Goal: Task Accomplishment & Management: Use online tool/utility

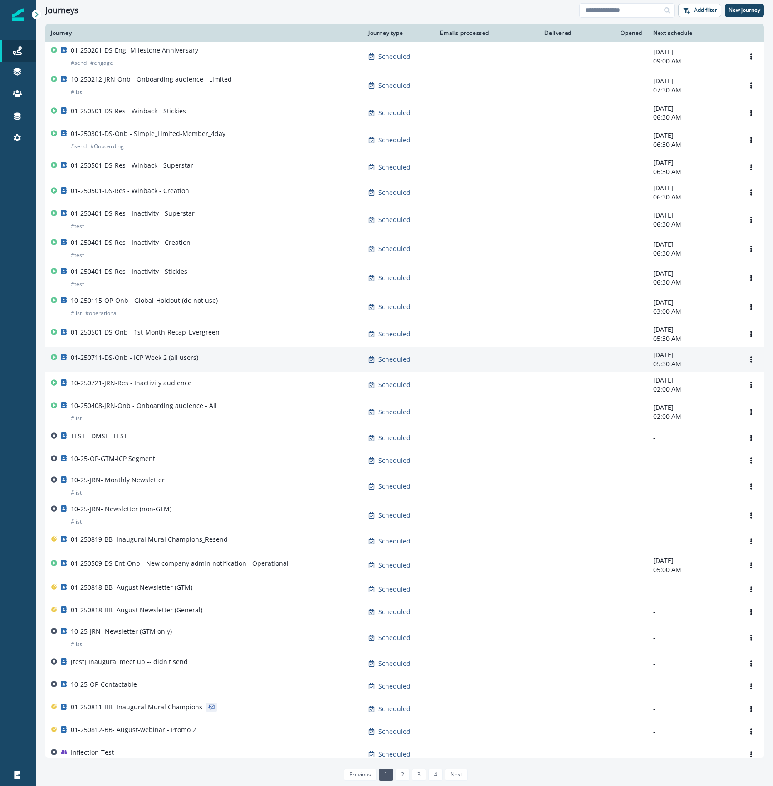
click at [227, 366] on div "01-250711-DS-Onb - ICP Week 2 (all users)" at bounding box center [204, 359] width 307 height 13
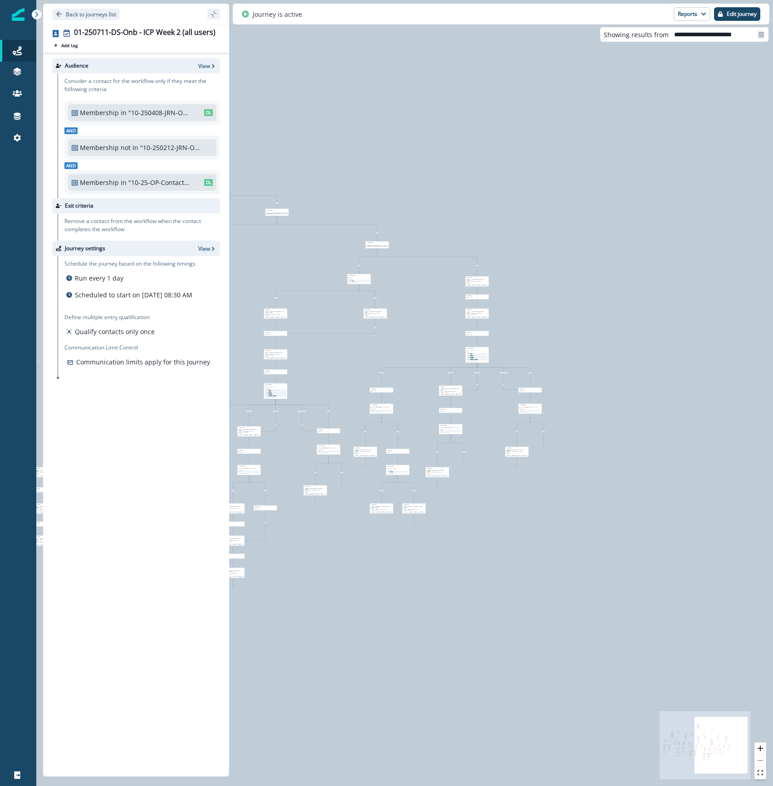
drag, startPoint x: 694, startPoint y: 665, endPoint x: 361, endPoint y: 623, distance: 335.1
click at [361, 623] on div "85,028 contacts have entered the journey Send email Email asset changed, journe…" at bounding box center [404, 393] width 737 height 786
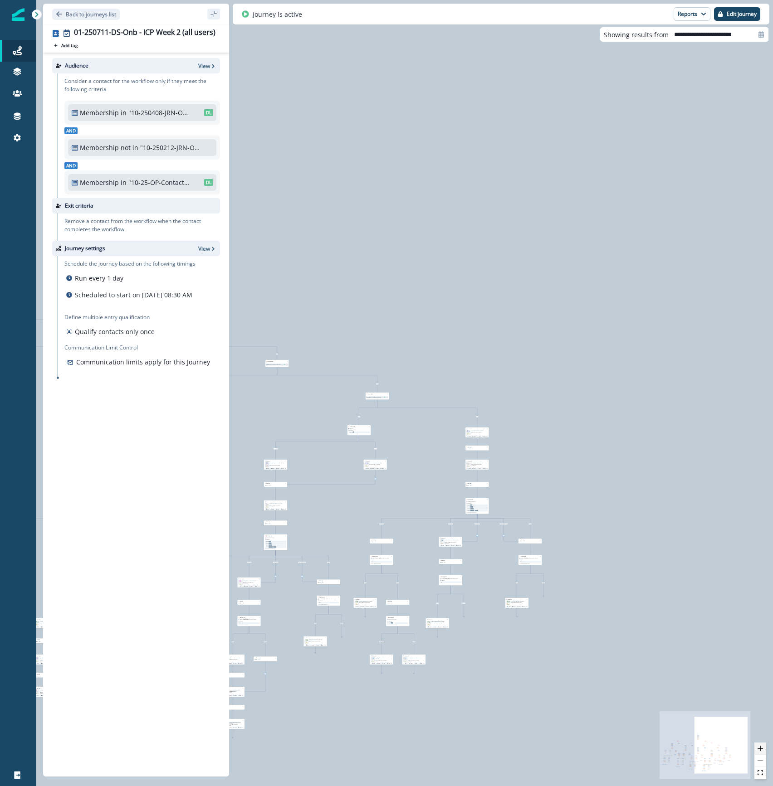
click at [762, 750] on icon "zoom in" at bounding box center [759, 748] width 5 height 5
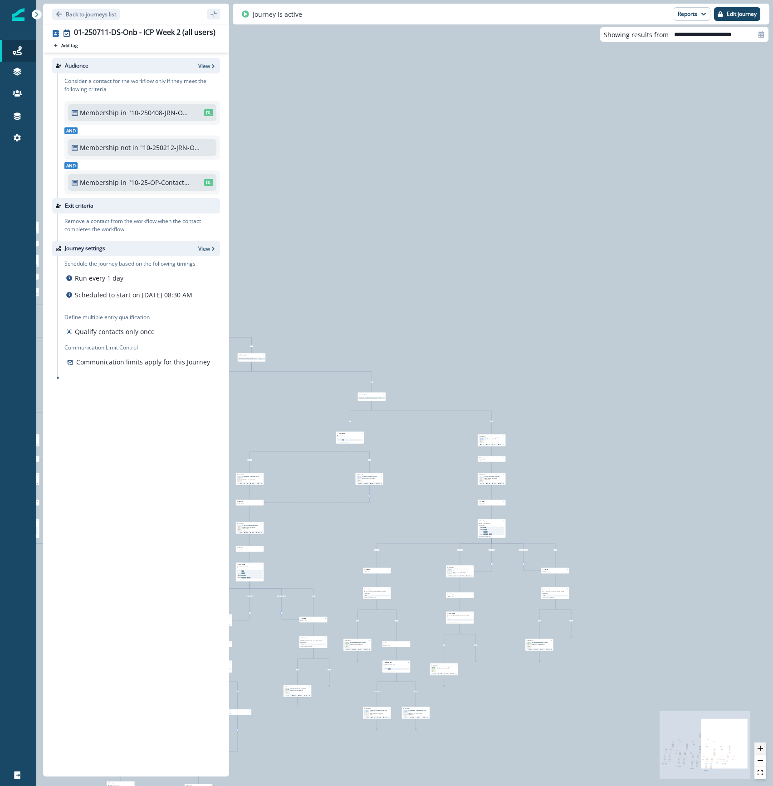
click at [762, 750] on icon "zoom in" at bounding box center [759, 748] width 5 height 5
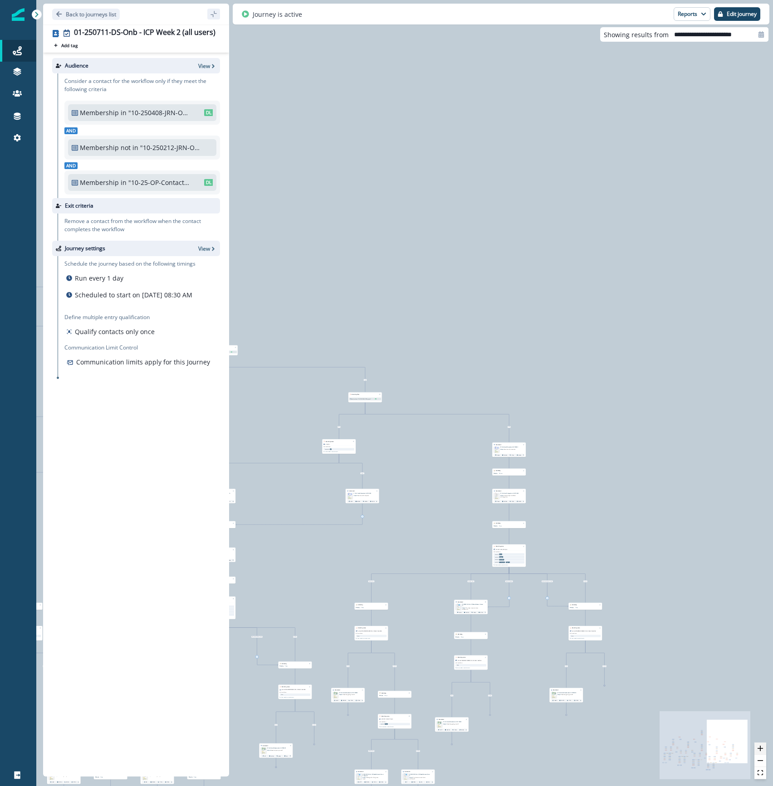
click at [762, 750] on icon "zoom in" at bounding box center [759, 748] width 5 height 5
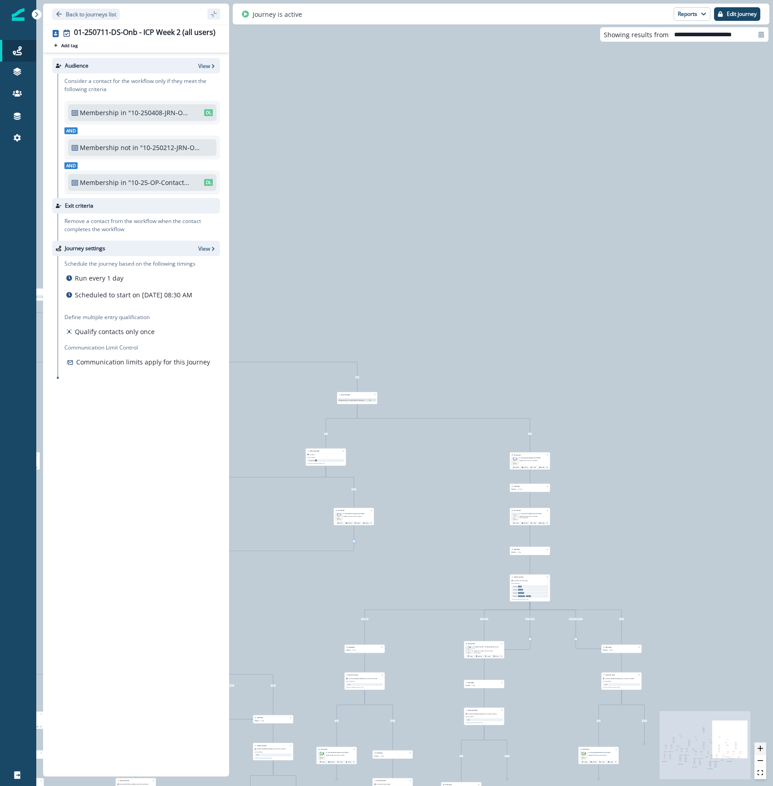
click at [762, 750] on icon "zoom in" at bounding box center [759, 748] width 5 height 5
click at [761, 750] on icon "zoom in" at bounding box center [759, 748] width 5 height 5
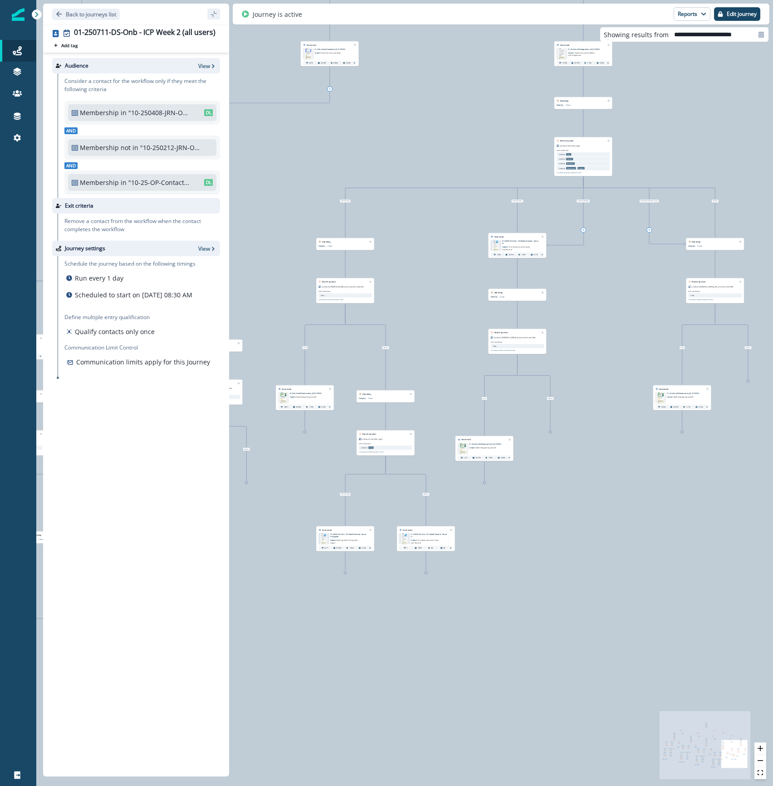
drag, startPoint x: 718, startPoint y: 635, endPoint x: 717, endPoint y: 118, distance: 517.5
click at [717, 118] on div "85,028 contacts have entered the journey Send email Email asset changed, journe…" at bounding box center [404, 393] width 737 height 786
click at [764, 753] on button "zoom in" at bounding box center [760, 749] width 12 height 12
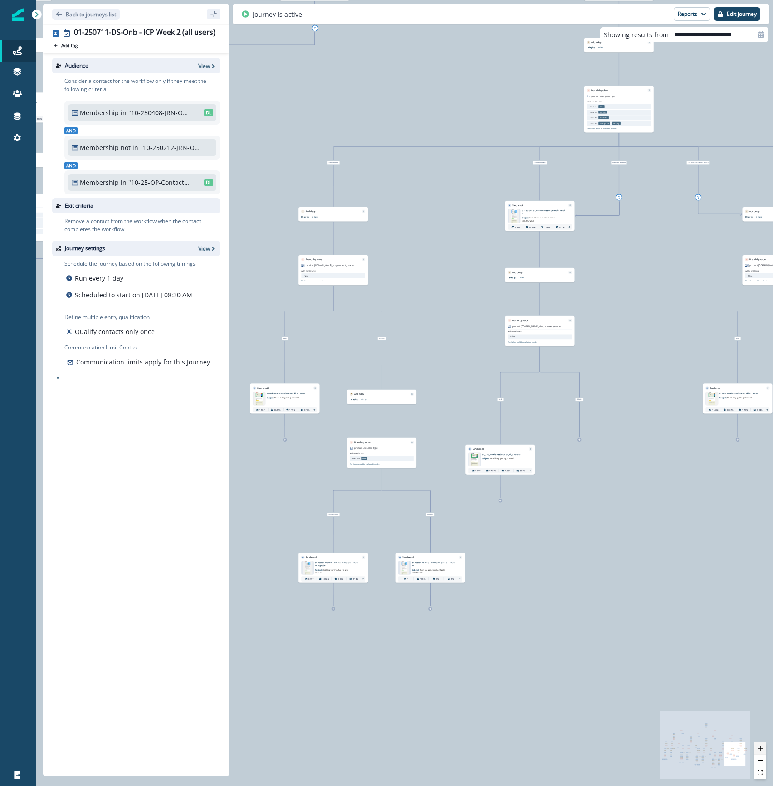
click at [764, 753] on button "zoom in" at bounding box center [760, 749] width 12 height 12
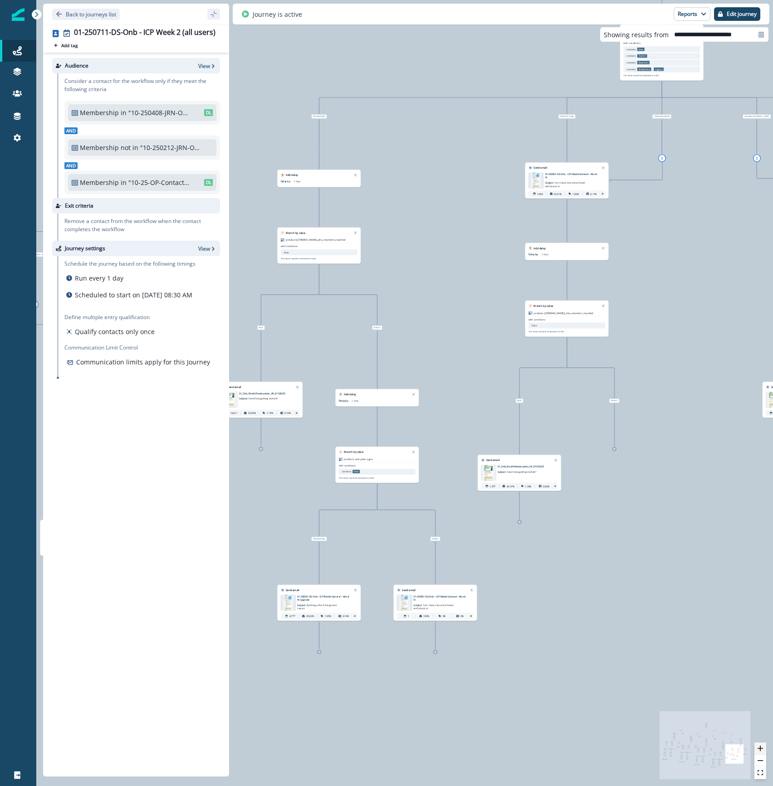
click at [764, 753] on button "zoom in" at bounding box center [760, 749] width 12 height 12
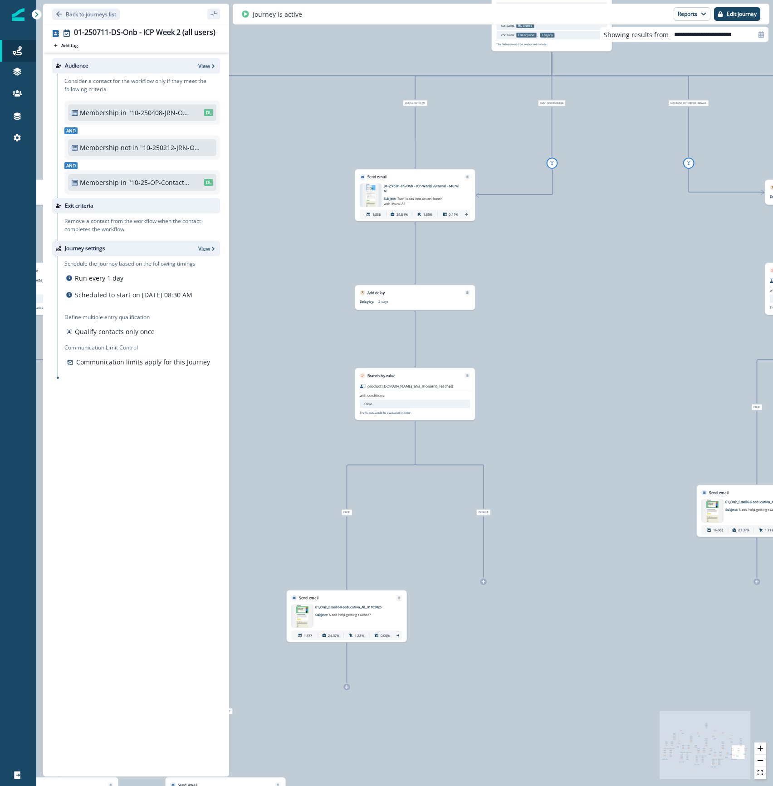
drag, startPoint x: 689, startPoint y: 587, endPoint x: 530, endPoint y: 613, distance: 160.9
click at [471, 688] on div "85,028 contacts have entered the journey Send email Email asset changed, journe…" at bounding box center [404, 393] width 737 height 786
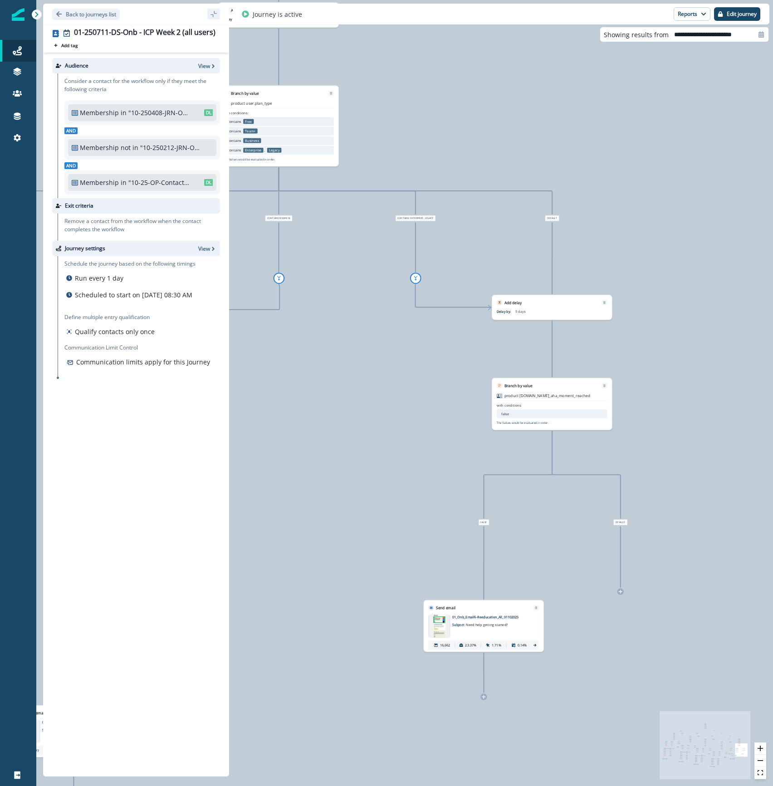
drag, startPoint x: 645, startPoint y: 282, endPoint x: 372, endPoint y: 405, distance: 298.6
click at [372, 405] on div "85,028 contacts have entered the journey Send email Email asset changed, journe…" at bounding box center [404, 393] width 737 height 786
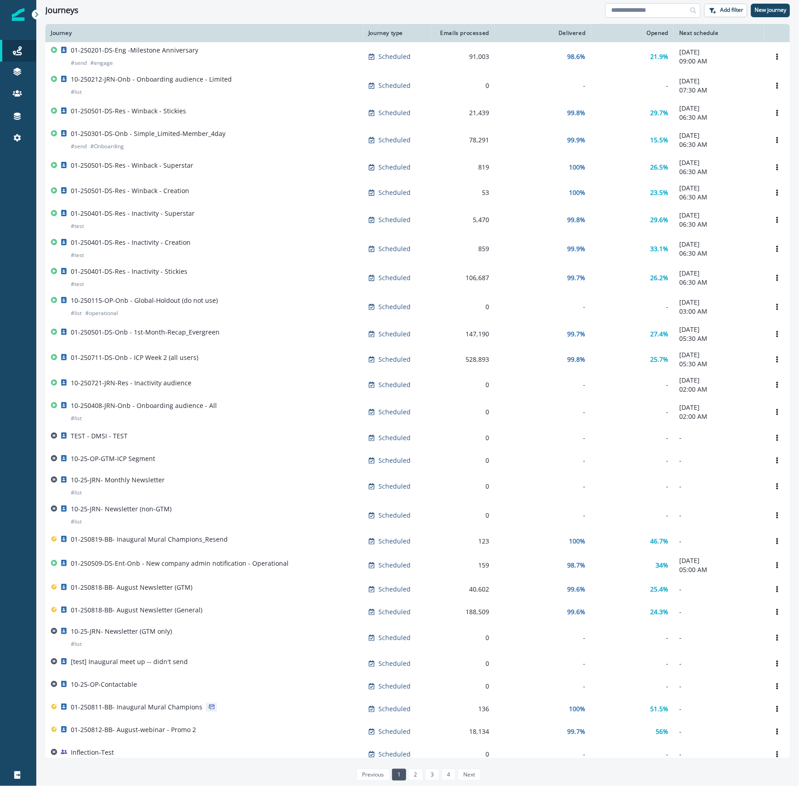
click at [668, 13] on input at bounding box center [652, 10] width 95 height 15
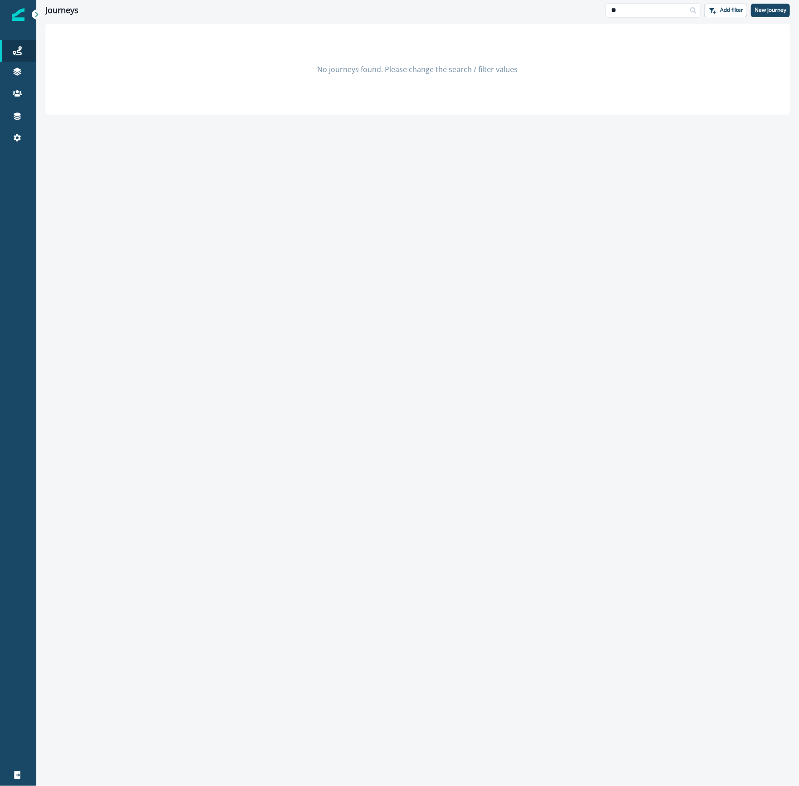
type input "*"
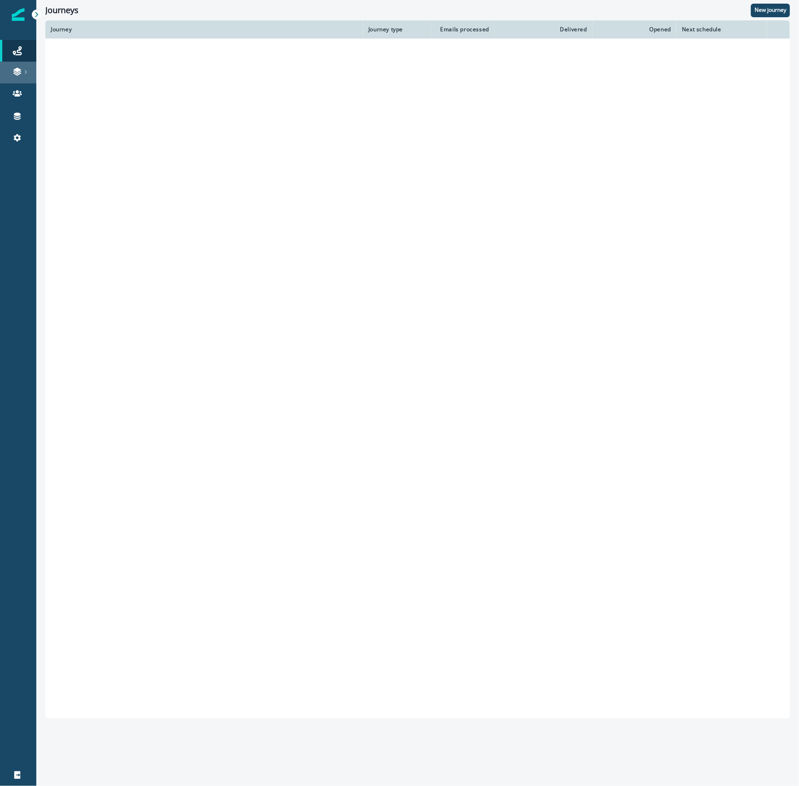
click at [22, 71] on div at bounding box center [18, 71] width 29 height 9
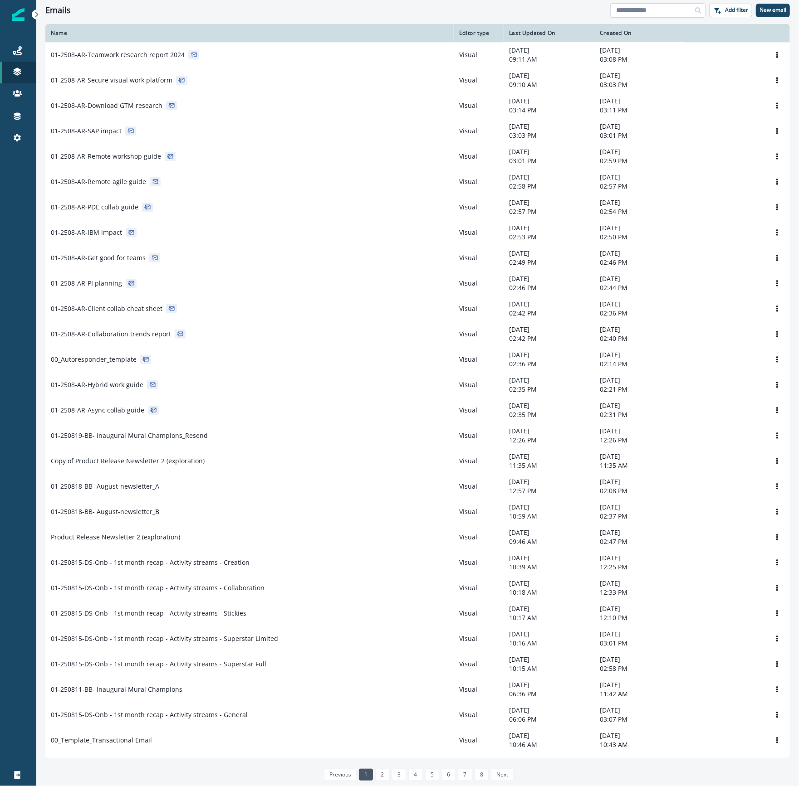
click at [668, 9] on input at bounding box center [657, 10] width 95 height 15
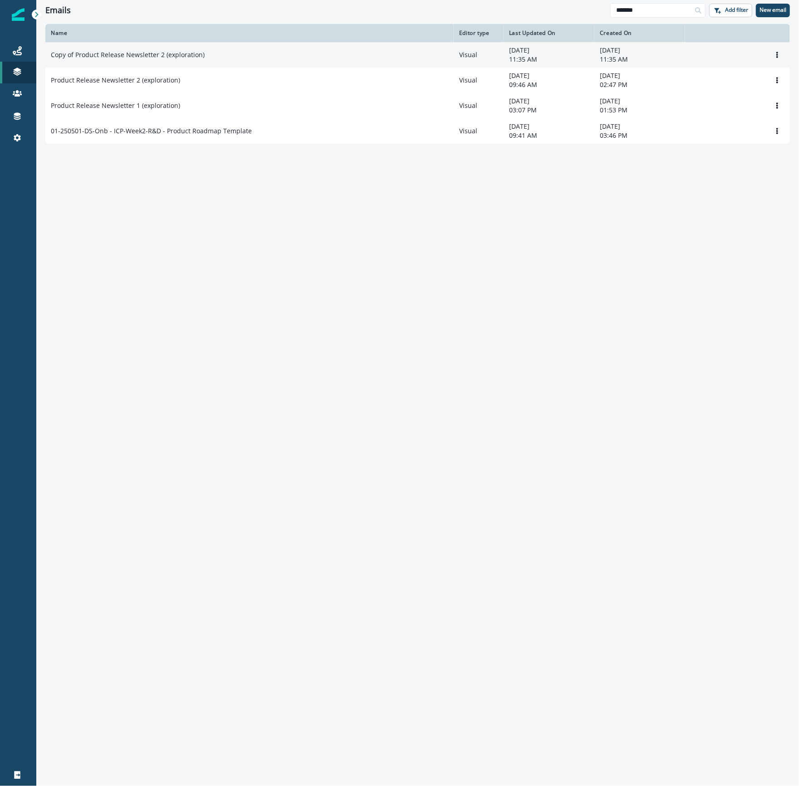
type input "*******"
click at [214, 53] on div "Copy of Product Release Newsletter 2 (exploration)" at bounding box center [249, 54] width 397 height 9
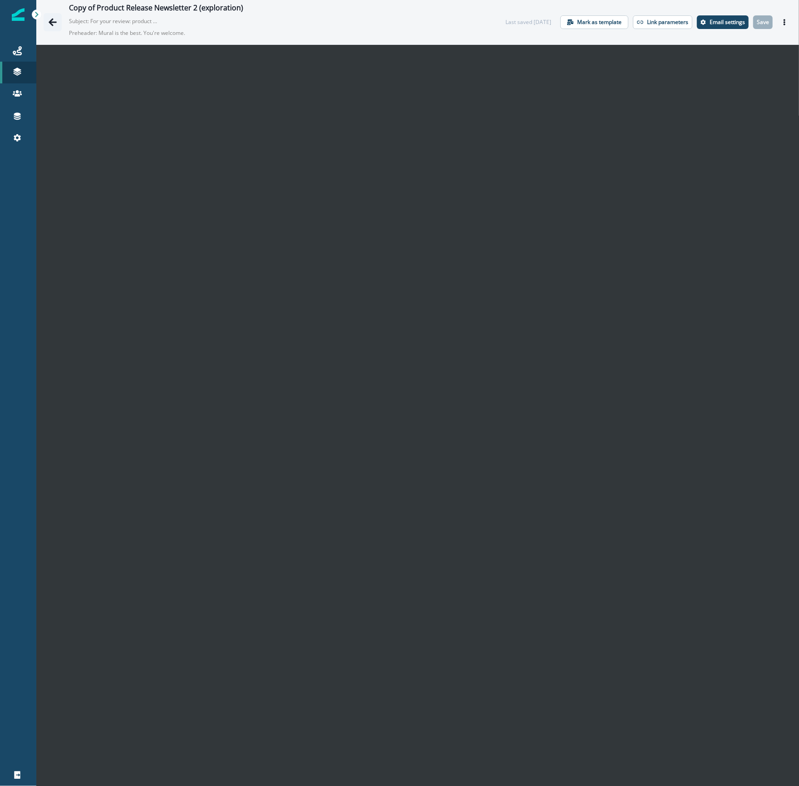
click at [52, 22] on icon "Go back" at bounding box center [53, 22] width 8 height 8
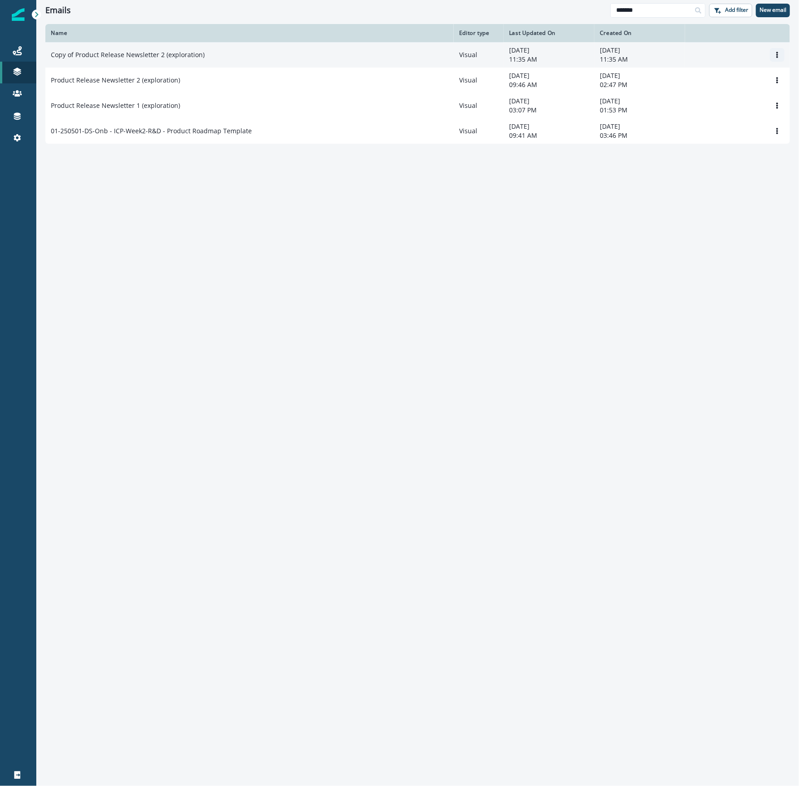
click at [777, 53] on icon "Options" at bounding box center [777, 55] width 2 height 6
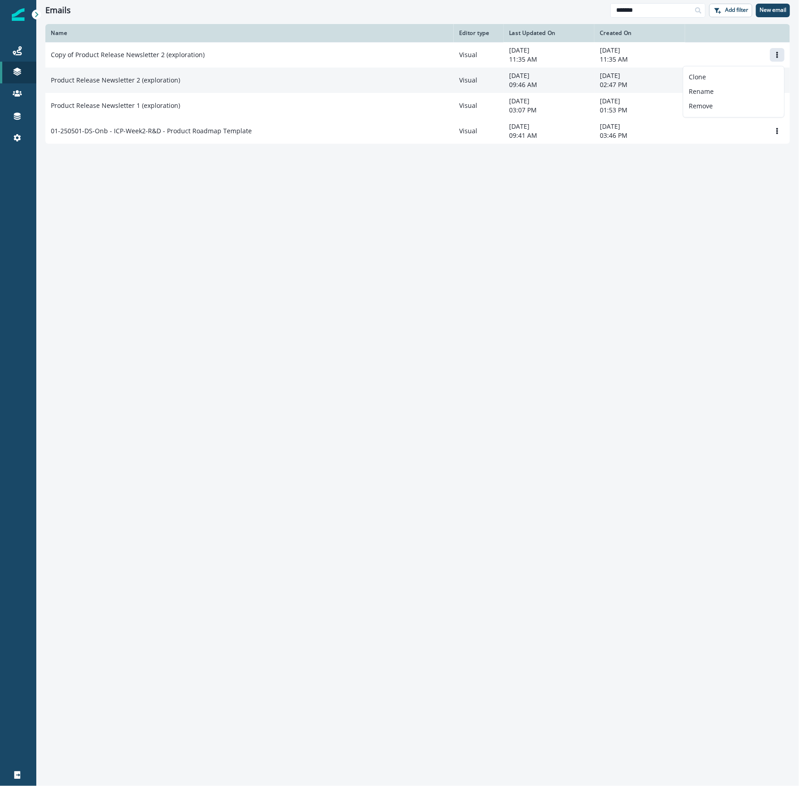
click at [321, 83] on div "Product Release Newsletter 2 (exploration)" at bounding box center [249, 80] width 397 height 9
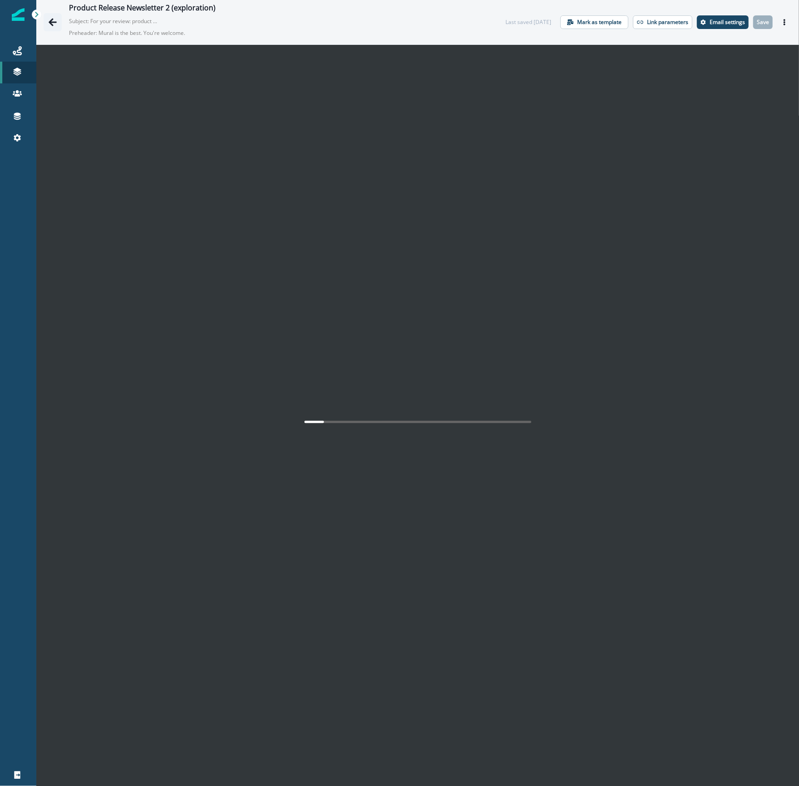
click at [49, 16] on button "Go back" at bounding box center [53, 22] width 18 height 18
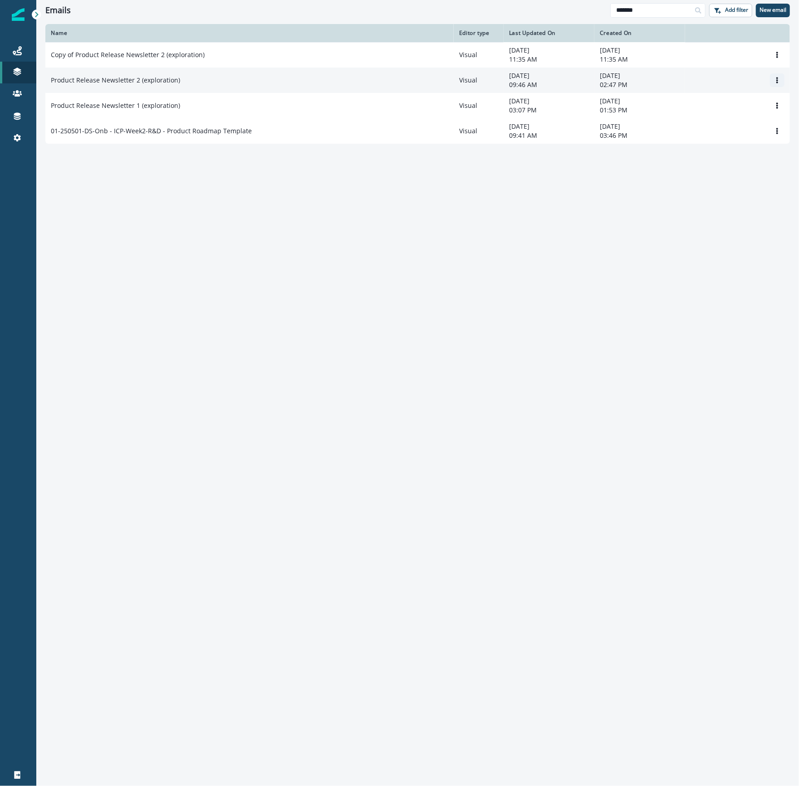
click at [782, 79] on button "Options" at bounding box center [777, 80] width 15 height 14
click at [735, 100] on button "Clone" at bounding box center [733, 103] width 101 height 15
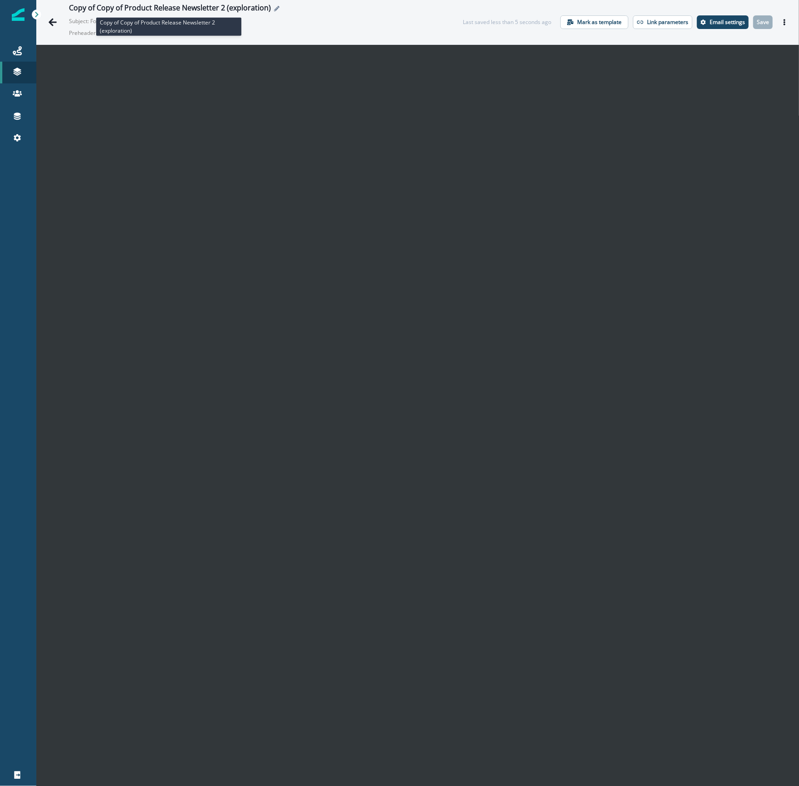
click at [160, 6] on div "Copy of Copy of Product Release Newsletter 2 (exploration)" at bounding box center [170, 9] width 202 height 10
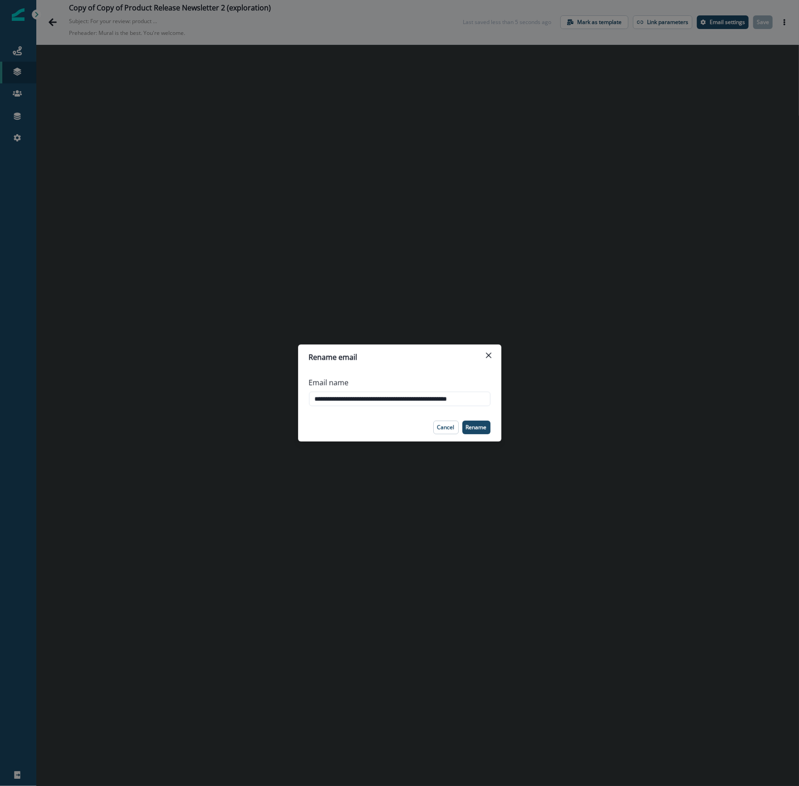
scroll to position [0, 5]
click at [371, 404] on input "**********" at bounding box center [399, 399] width 181 height 15
drag, startPoint x: 357, startPoint y: 396, endPoint x: 147, endPoint y: 369, distance: 211.6
click at [160, 374] on div "**********" at bounding box center [399, 393] width 799 height 786
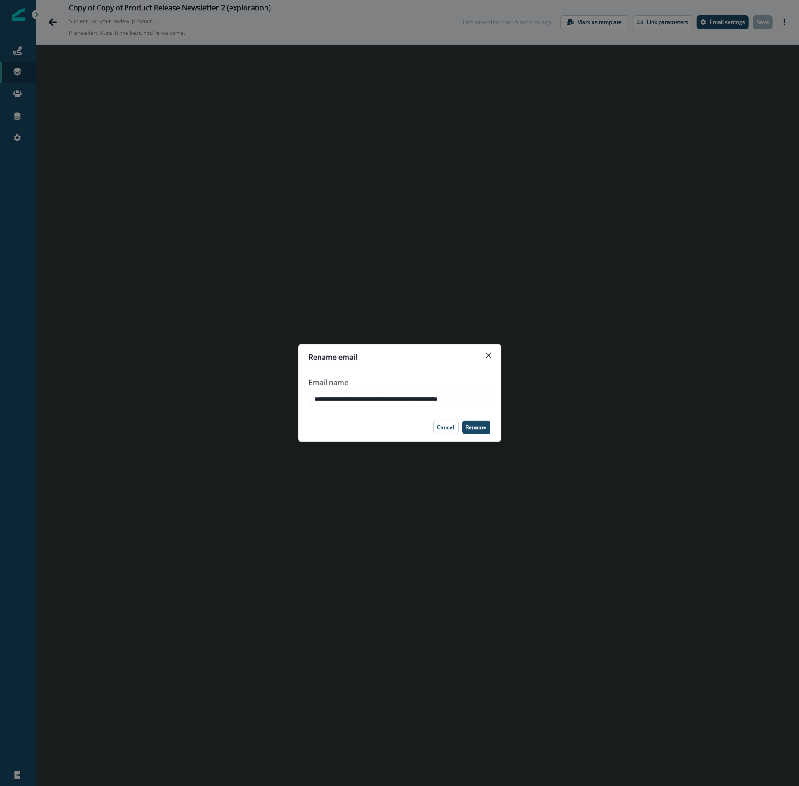
drag, startPoint x: 437, startPoint y: 397, endPoint x: 574, endPoint y: 395, distance: 137.0
click at [574, 395] on div "**********" at bounding box center [399, 393] width 799 height 786
drag, startPoint x: 479, startPoint y: 425, endPoint x: 461, endPoint y: 401, distance: 29.8
click at [479, 411] on section "**********" at bounding box center [399, 393] width 203 height 97
click at [449, 399] on input "**********" at bounding box center [399, 399] width 181 height 15
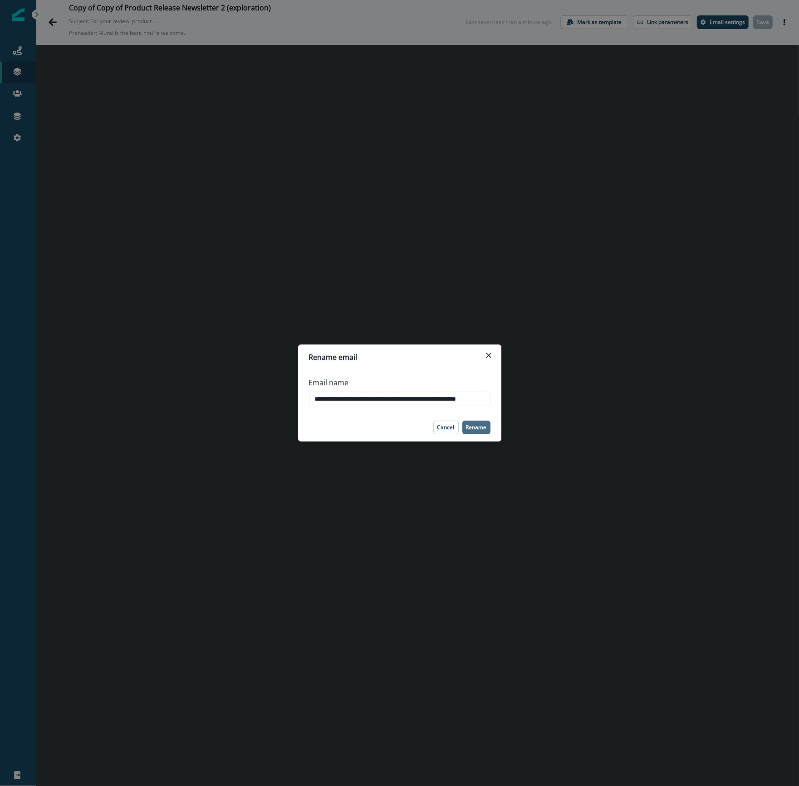
type input "**********"
click at [483, 433] on button "Rename" at bounding box center [476, 428] width 28 height 14
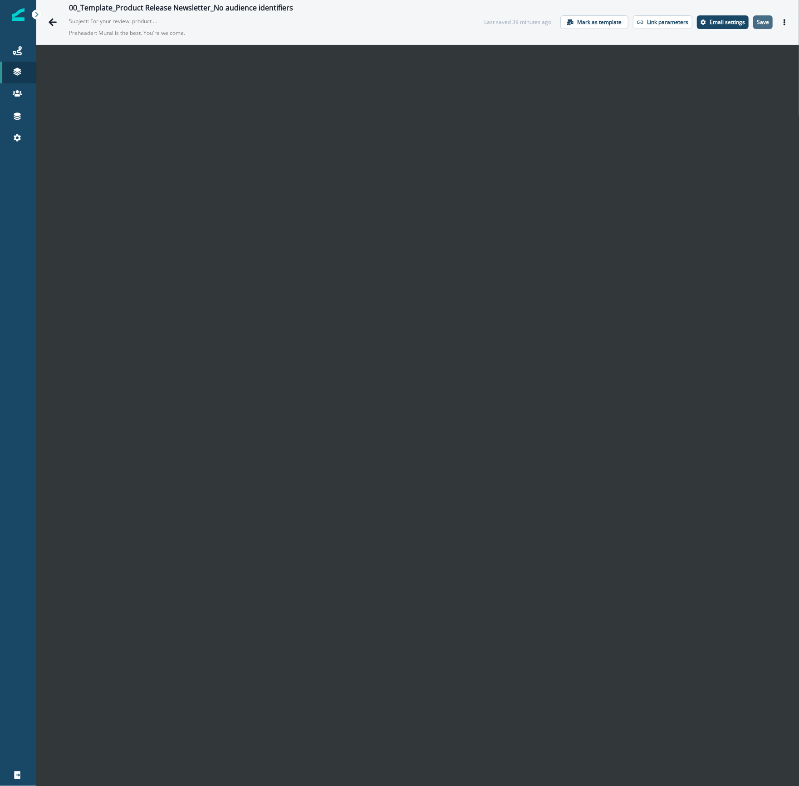
click at [760, 21] on button "Save" at bounding box center [763, 22] width 20 height 14
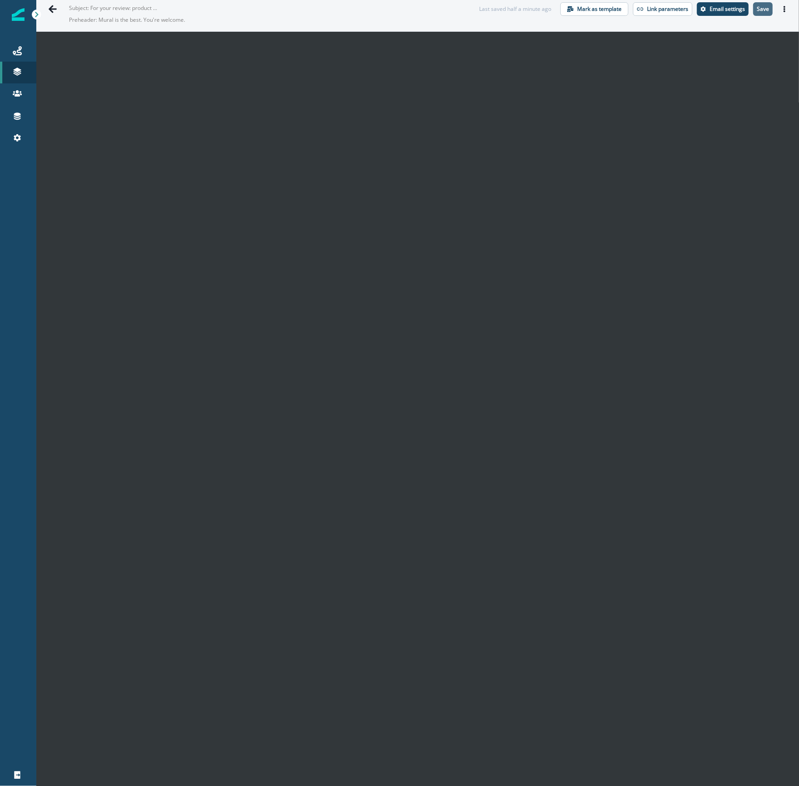
click at [757, 7] on p "Save" at bounding box center [763, 9] width 12 height 6
click at [55, 7] on icon "Go back" at bounding box center [52, 9] width 9 height 9
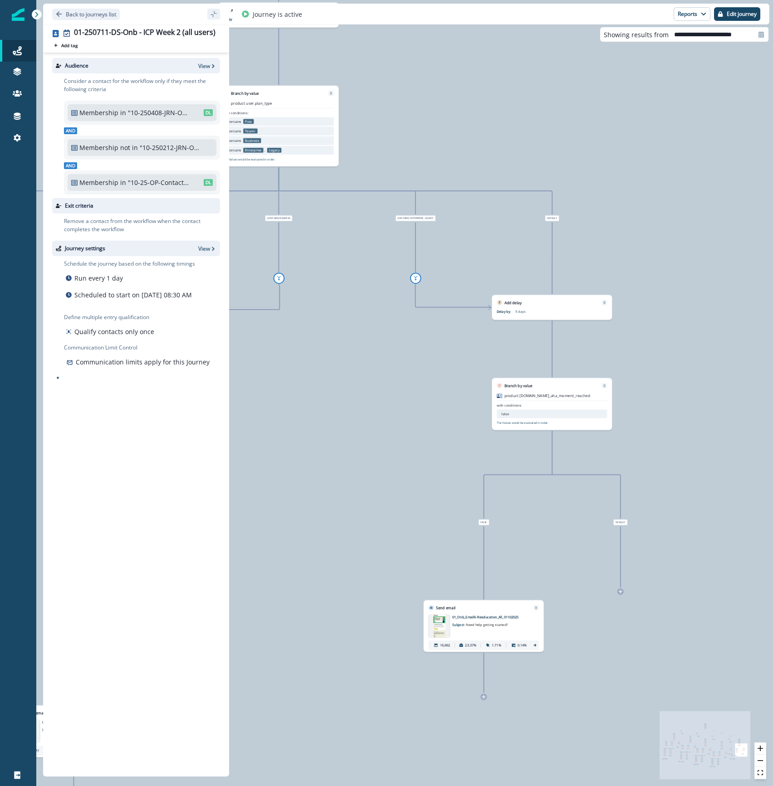
click at [14, 212] on div at bounding box center [18, 462] width 36 height 605
click at [470, 153] on div "85,028 contacts have entered the journey Send email Email asset changed, journe…" at bounding box center [404, 393] width 737 height 786
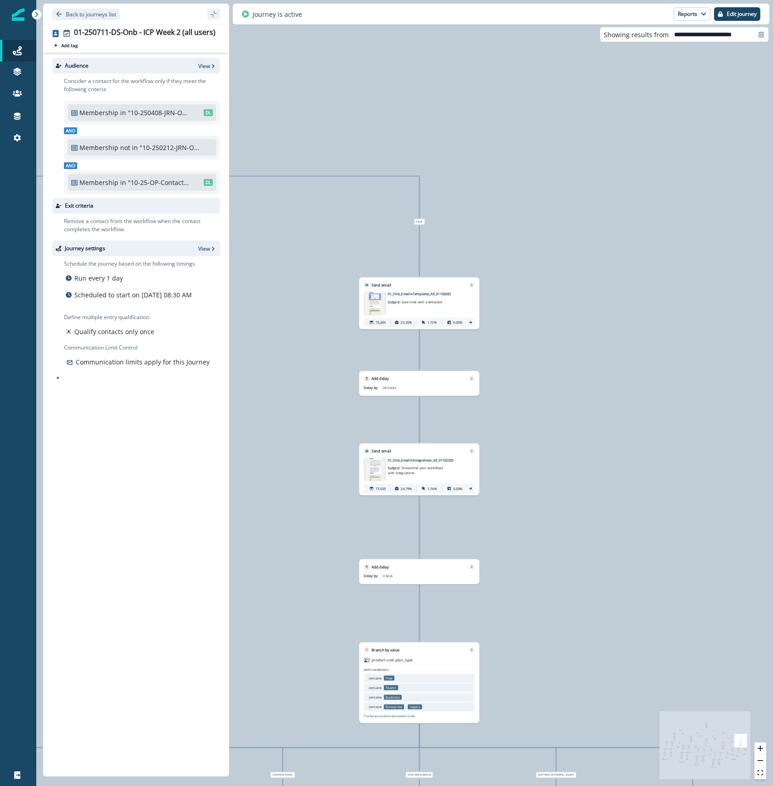
drag, startPoint x: 571, startPoint y: 295, endPoint x: 616, endPoint y: 690, distance: 397.6
click at [616, 690] on div "85,028 contacts have entered the journey Send email Email asset changed, journe…" at bounding box center [404, 393] width 737 height 786
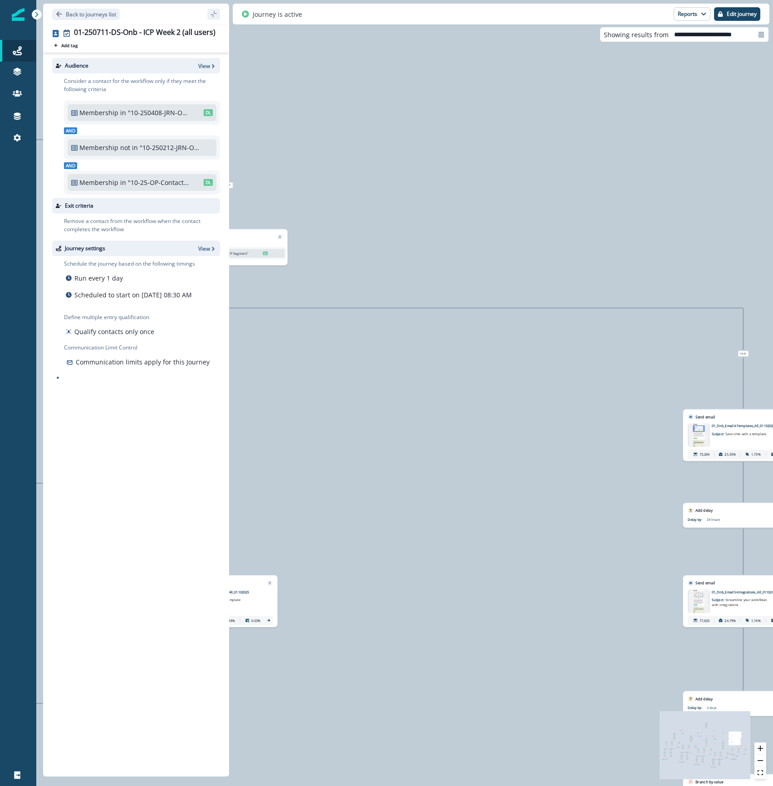
drag, startPoint x: 768, startPoint y: 325, endPoint x: 848, endPoint y: 309, distance: 80.9
click at [772, 309] on html "A newer version of [DOMAIN_NAME] is available. Refresh your page to load the la…" at bounding box center [386, 393] width 773 height 786
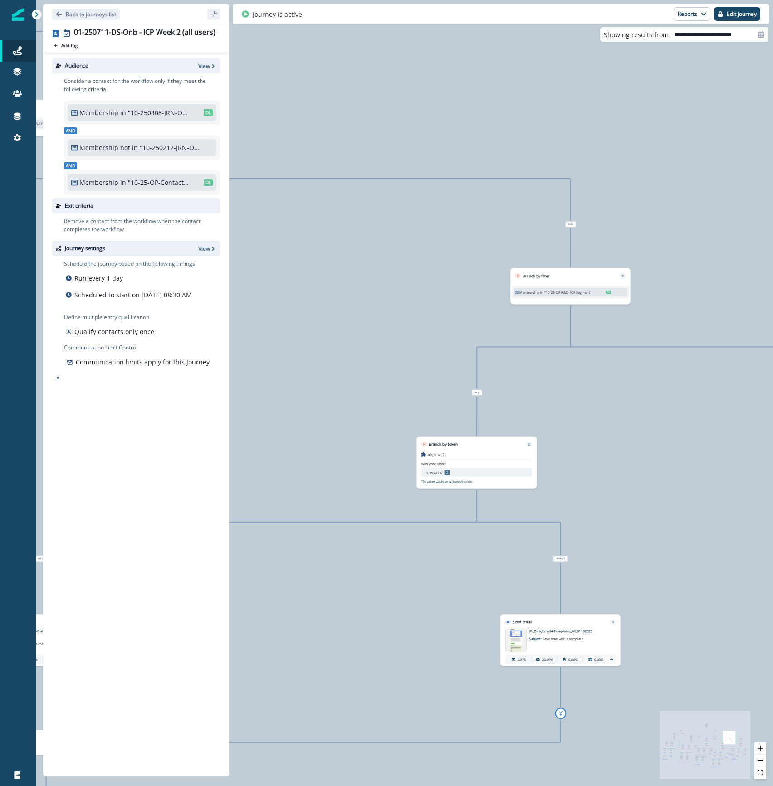
click at [637, 202] on div "85,028 contacts have entered the journey Send email Email asset changed, journe…" at bounding box center [404, 393] width 737 height 786
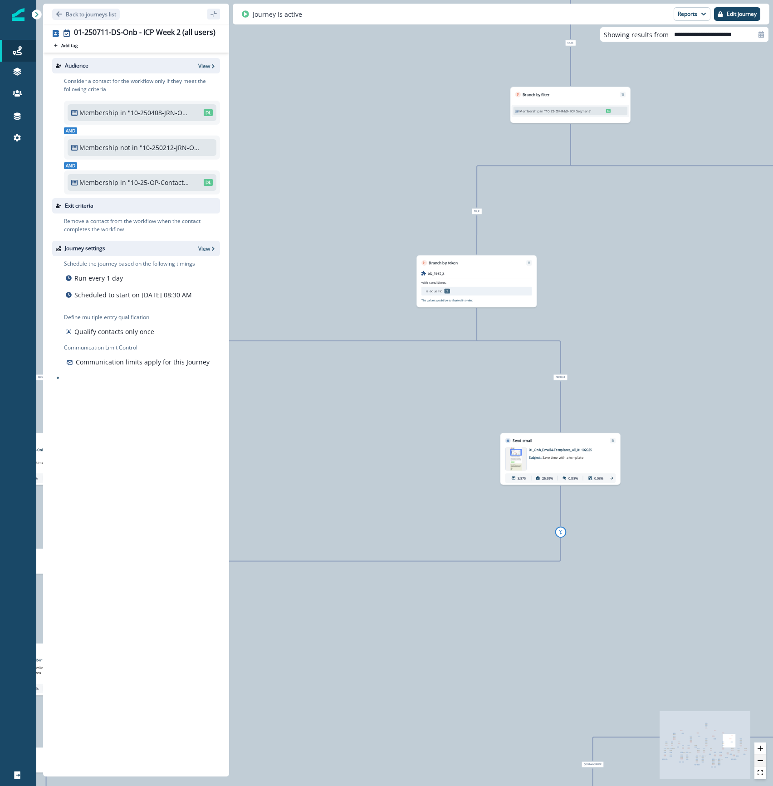
click at [764, 762] on button "zoom out" at bounding box center [760, 761] width 12 height 12
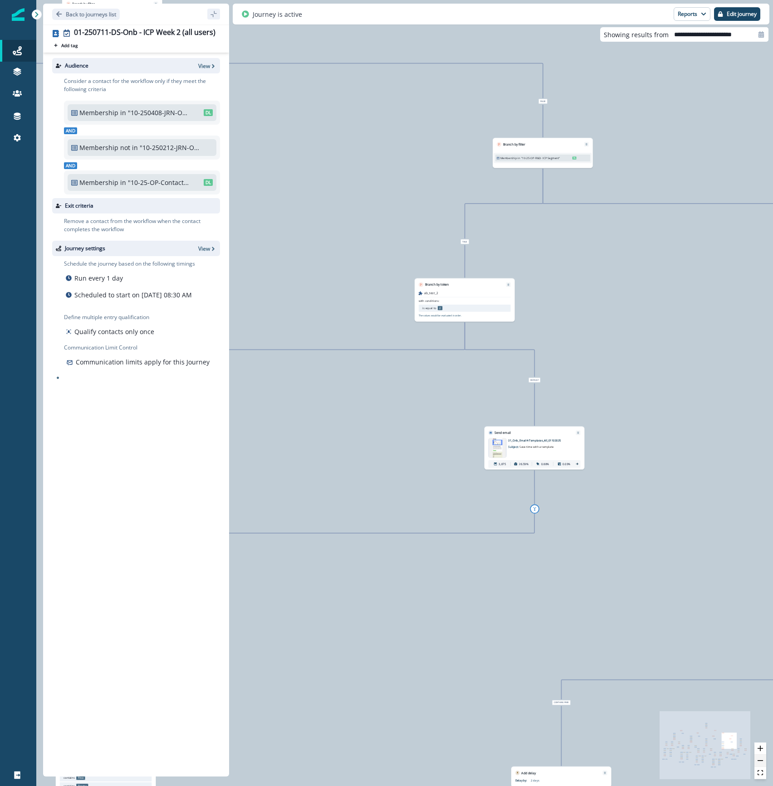
click at [764, 762] on button "zoom out" at bounding box center [760, 761] width 12 height 12
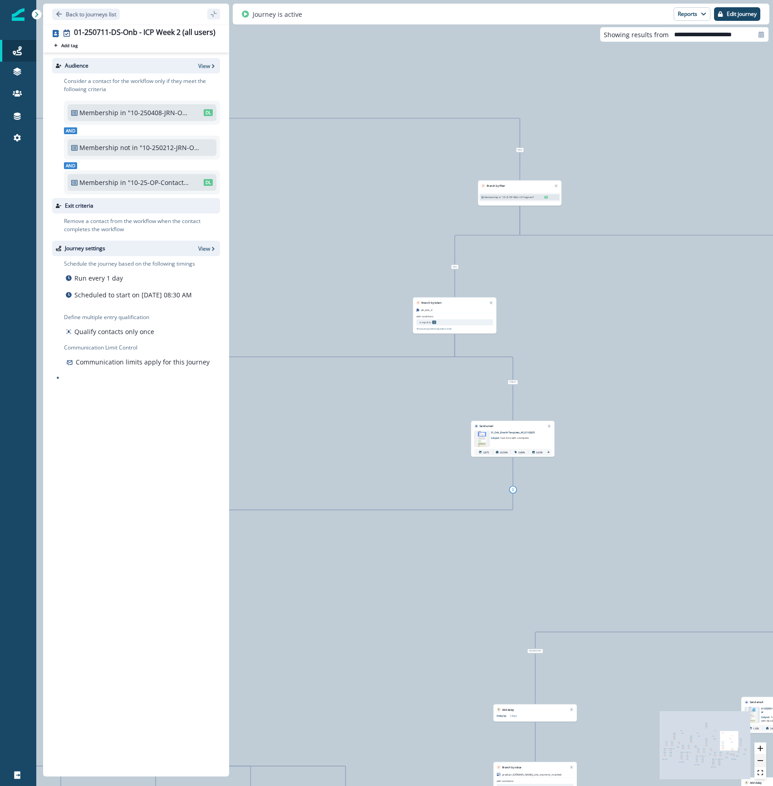
click at [764, 762] on button "zoom out" at bounding box center [760, 761] width 12 height 12
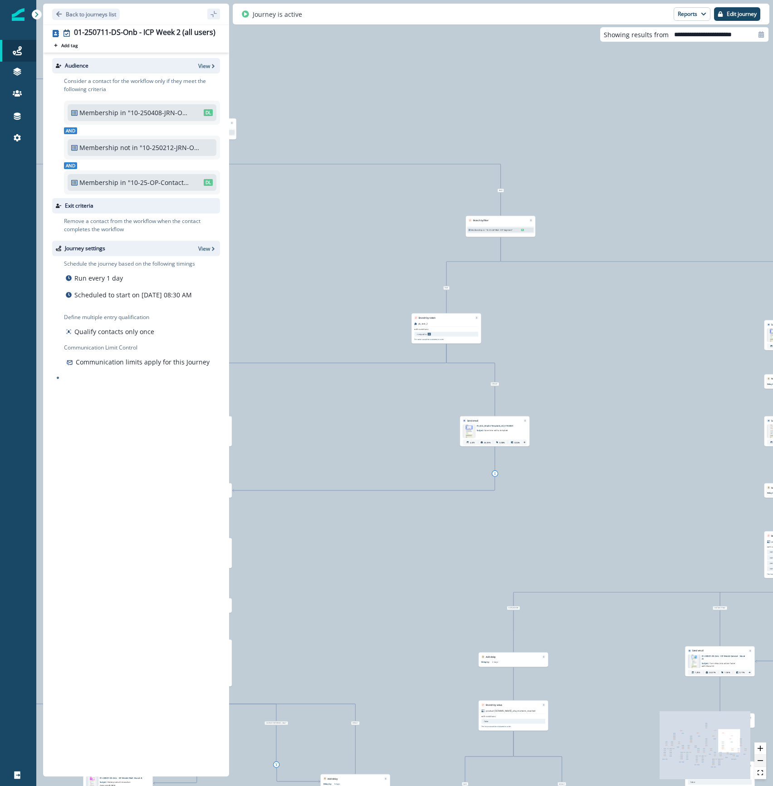
click at [764, 762] on button "zoom out" at bounding box center [760, 761] width 12 height 12
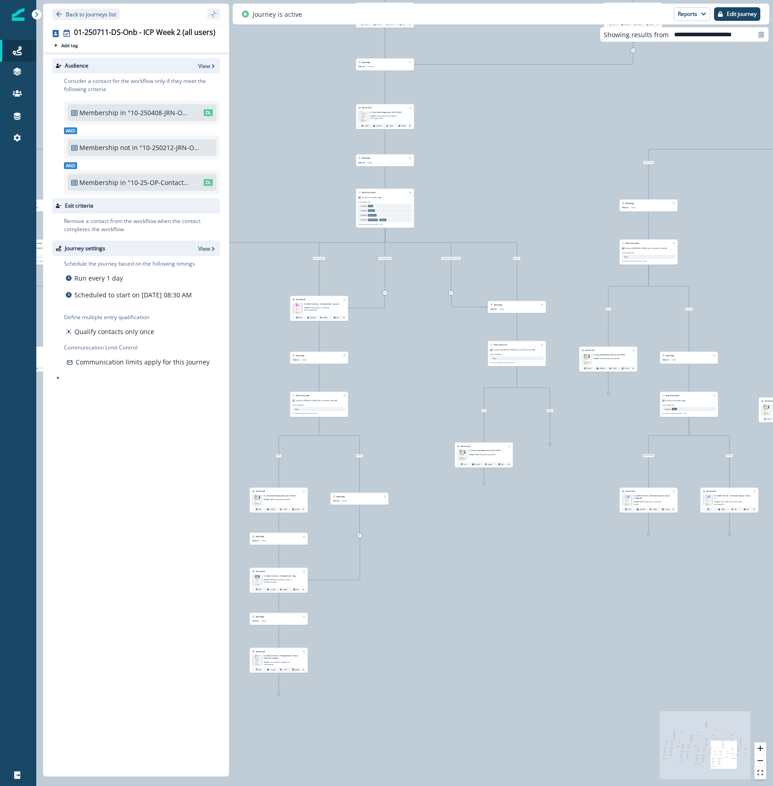
drag, startPoint x: 390, startPoint y: 542, endPoint x: 467, endPoint y: 188, distance: 362.9
click at [465, 184] on div "85,028 contacts have entered the journey Send email Email asset changed, journe…" at bounding box center [404, 393] width 737 height 786
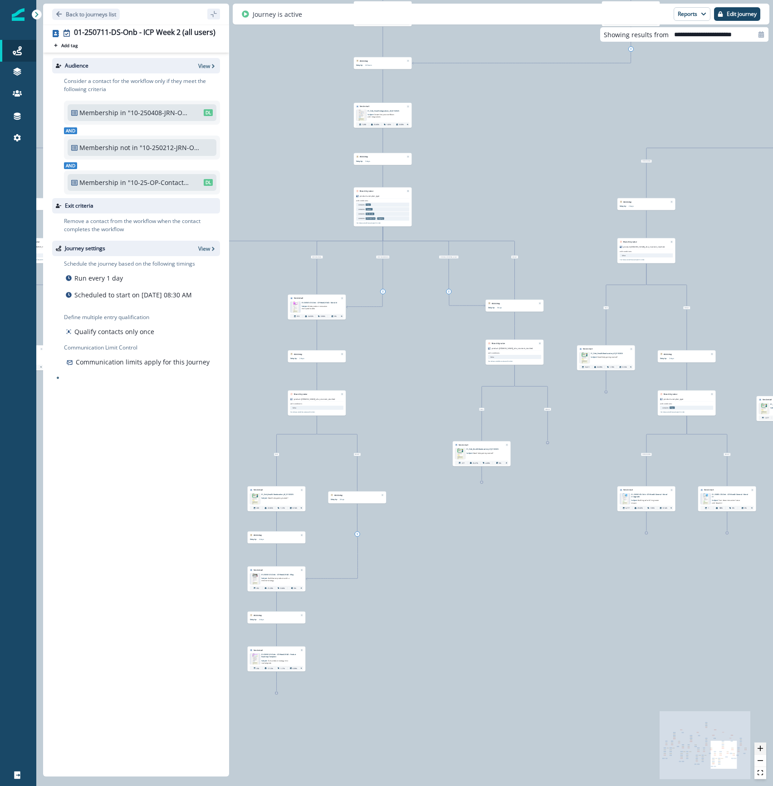
click at [764, 748] on button "zoom in" at bounding box center [760, 749] width 12 height 12
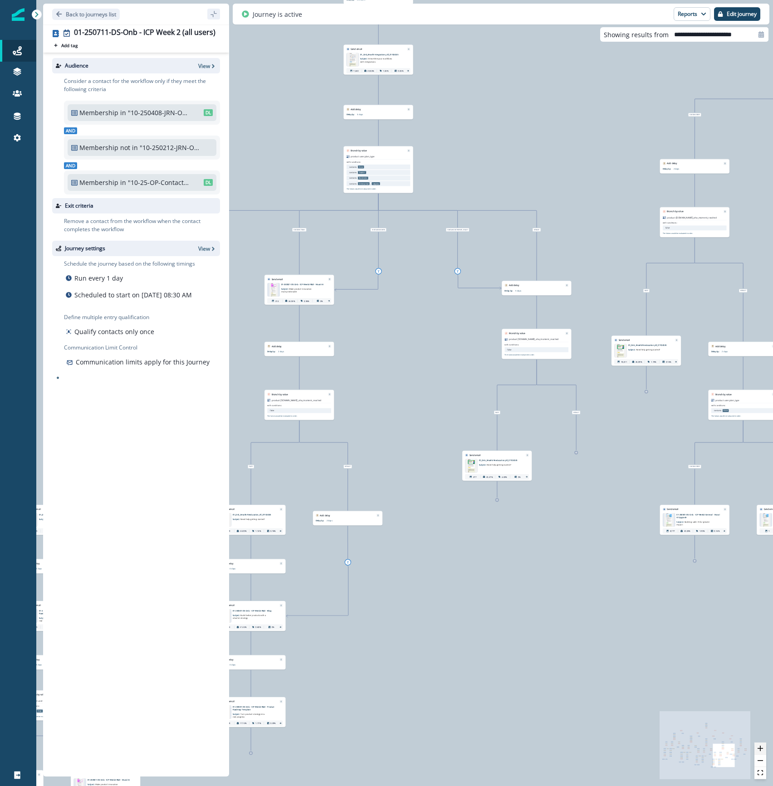
click at [764, 748] on button "zoom in" at bounding box center [760, 749] width 12 height 12
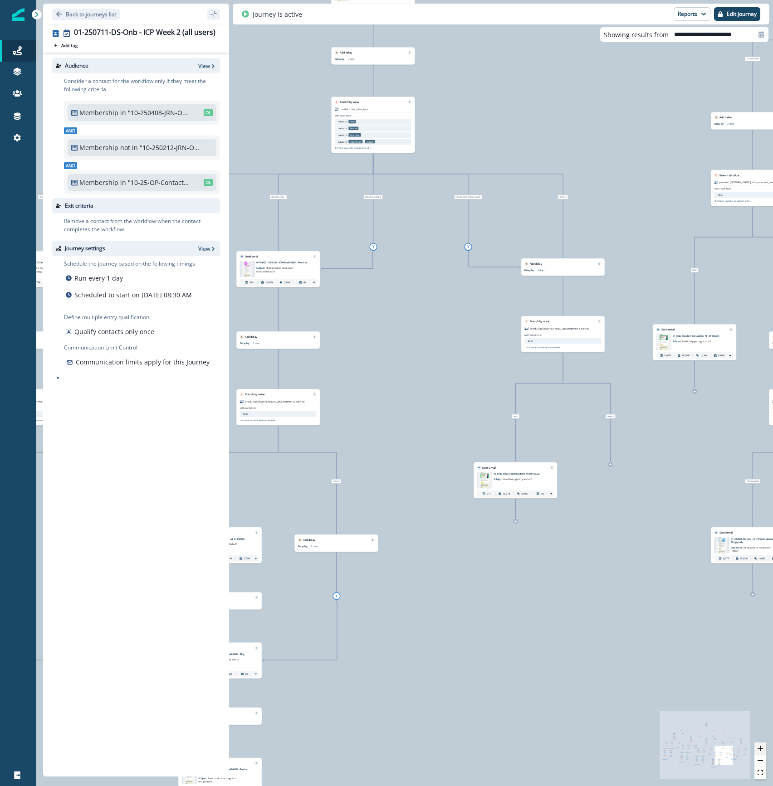
click at [764, 748] on button "zoom in" at bounding box center [760, 749] width 12 height 12
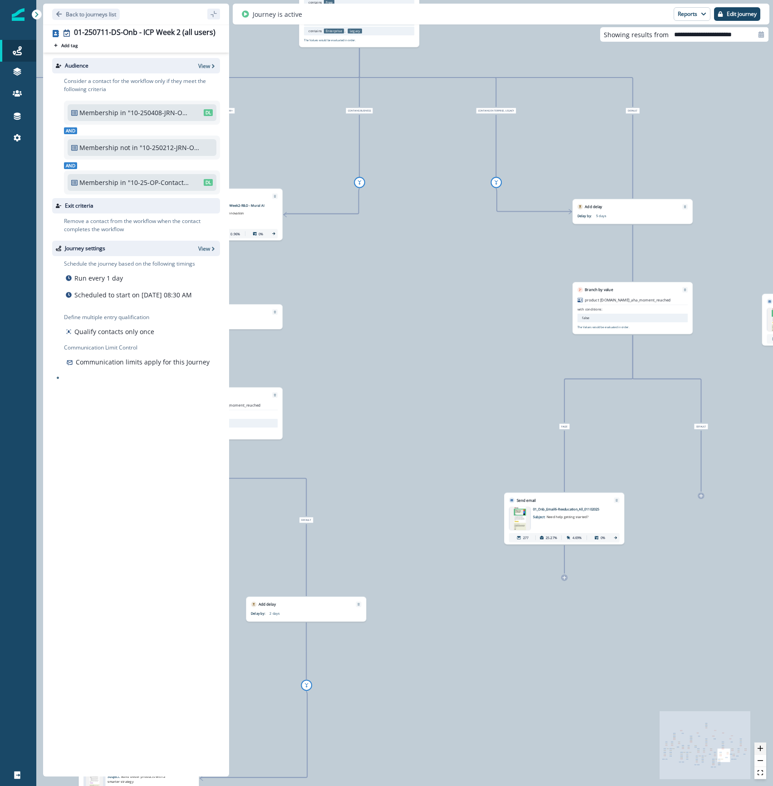
click at [764, 748] on button "zoom in" at bounding box center [760, 749] width 12 height 12
